Goal: Information Seeking & Learning: Learn about a topic

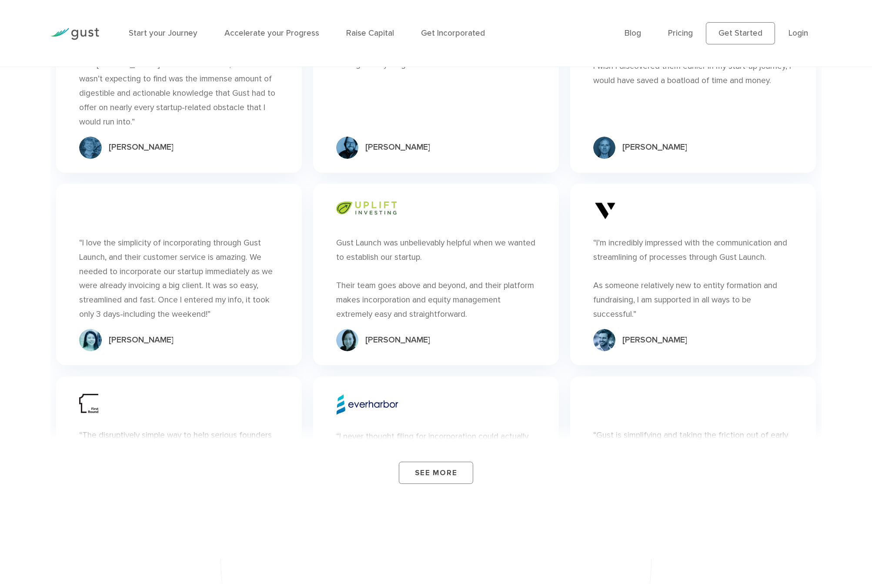
scroll to position [3064, 0]
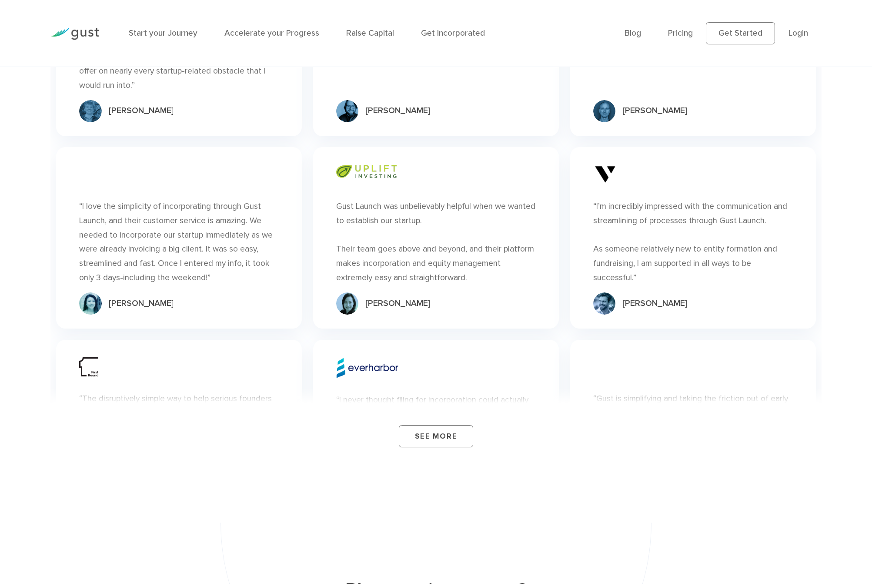
click at [377, 180] on div at bounding box center [366, 172] width 60 height 23
click at [442, 425] on link "See More" at bounding box center [436, 436] width 75 height 22
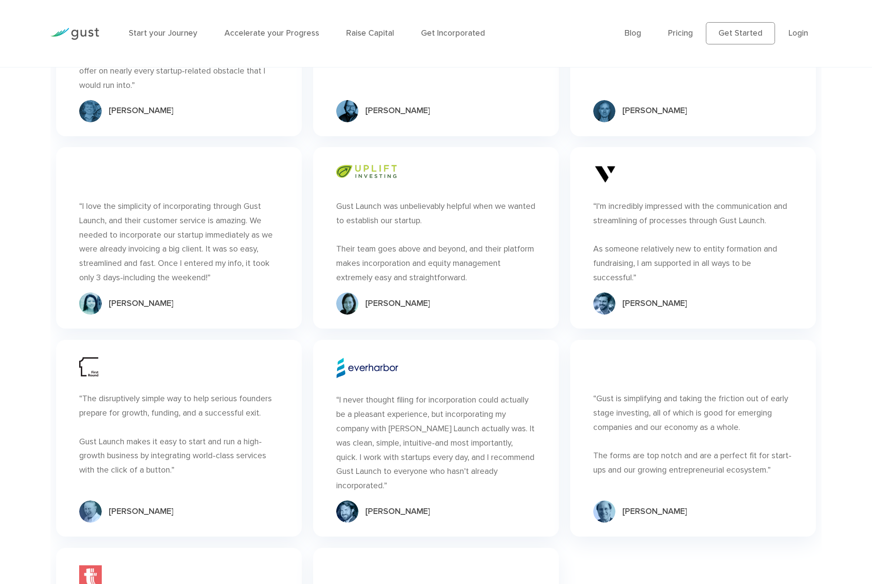
click at [364, 363] on img at bounding box center [367, 367] width 63 height 21
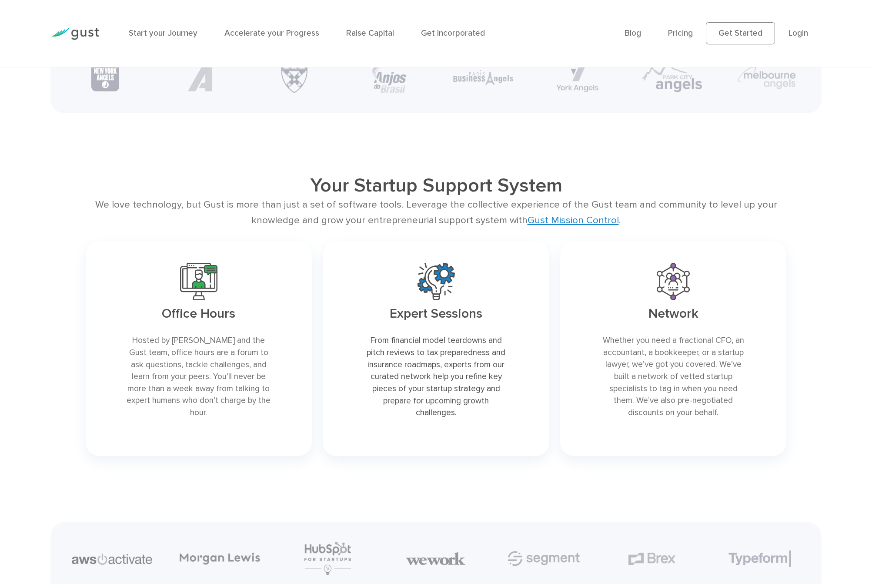
scroll to position [1731, 0]
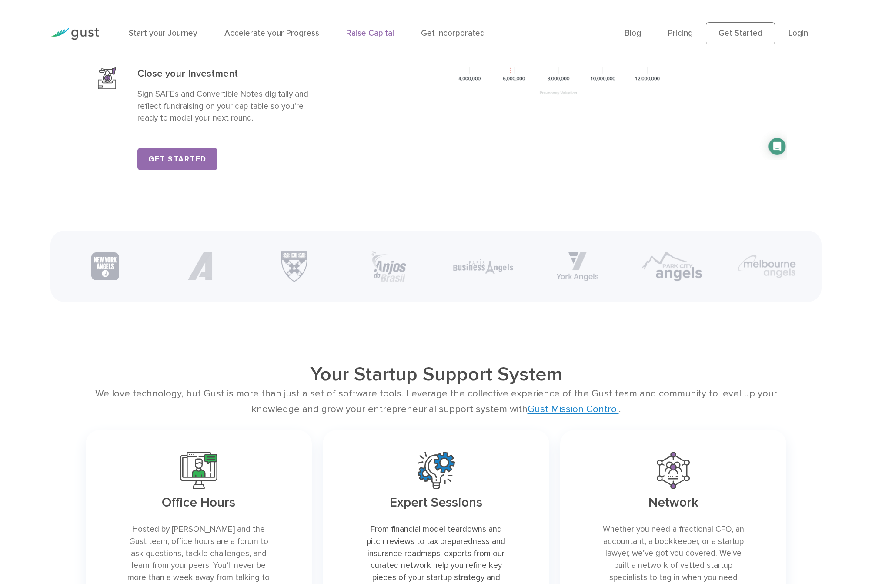
click at [368, 32] on link "Raise Capital" at bounding box center [370, 33] width 48 height 10
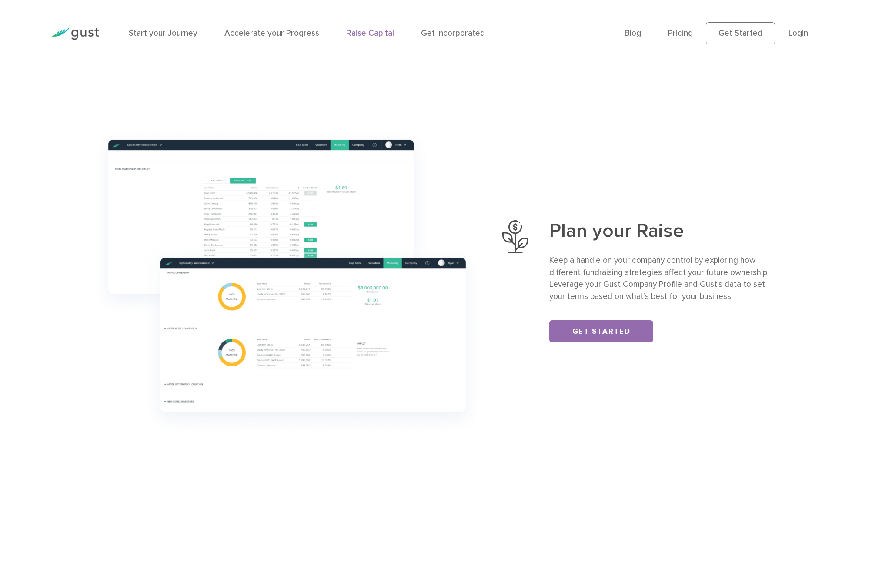
scroll to position [298, 0]
